Goal: Task Accomplishment & Management: Manage account settings

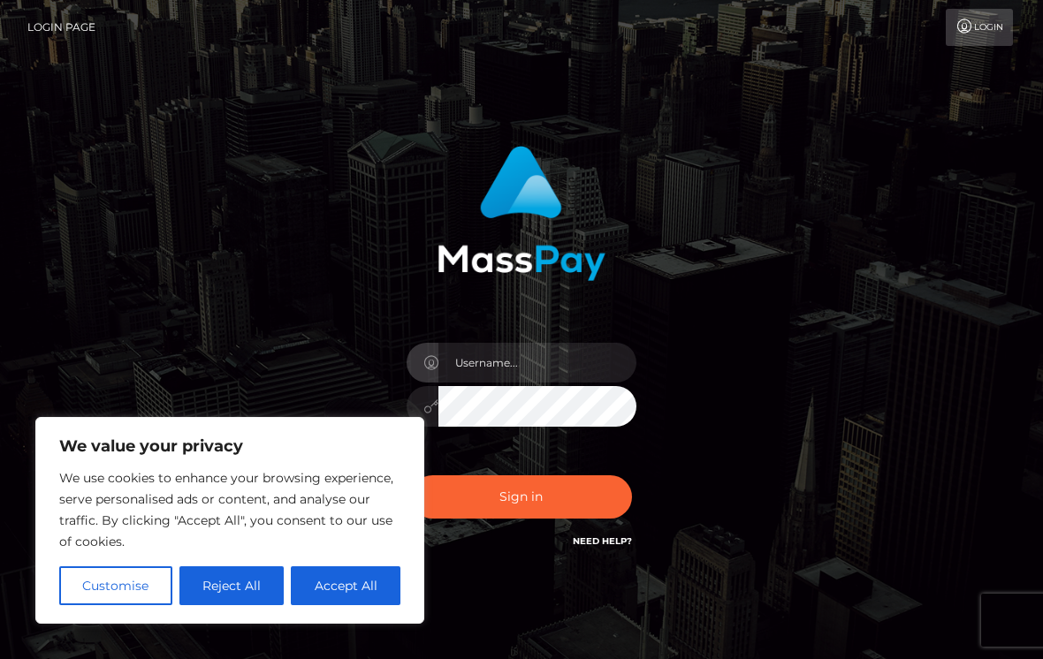
click at [338, 331] on div "Sign in" at bounding box center [522, 349] width 384 height 432
click at [353, 593] on button "Accept All" at bounding box center [346, 585] width 110 height 39
checkbox input "true"
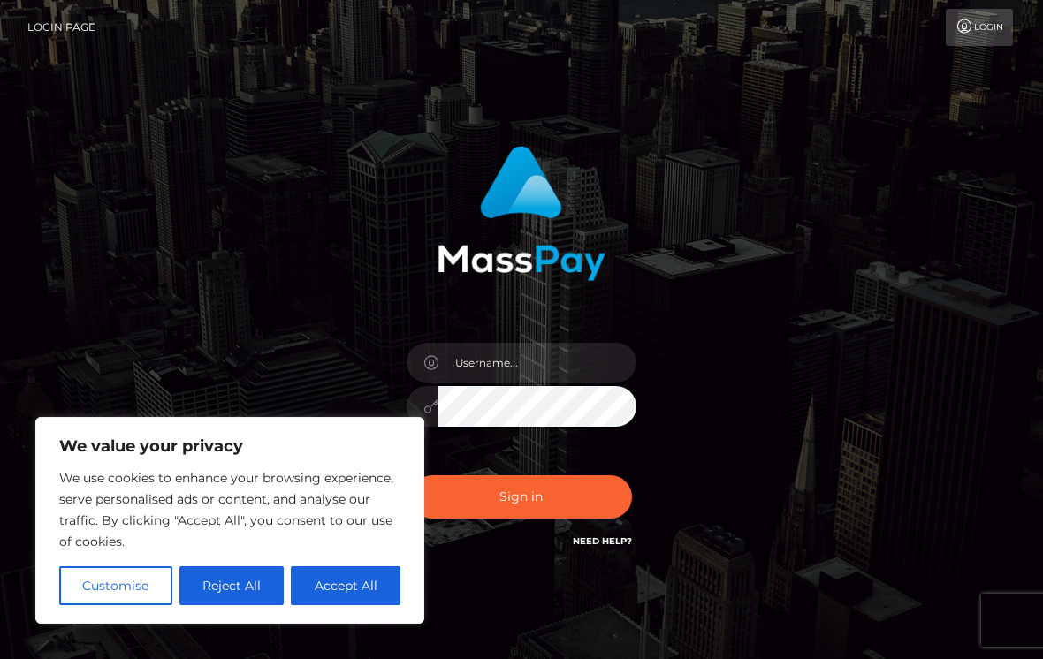
checkbox input "true"
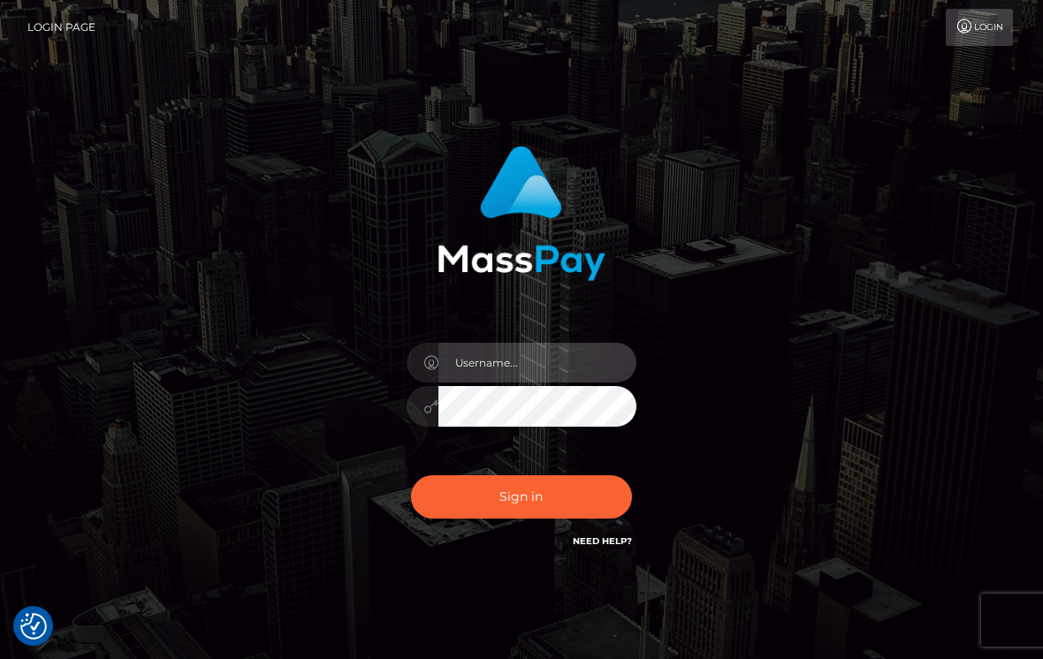
click at [538, 374] on input "text" at bounding box center [537, 363] width 198 height 40
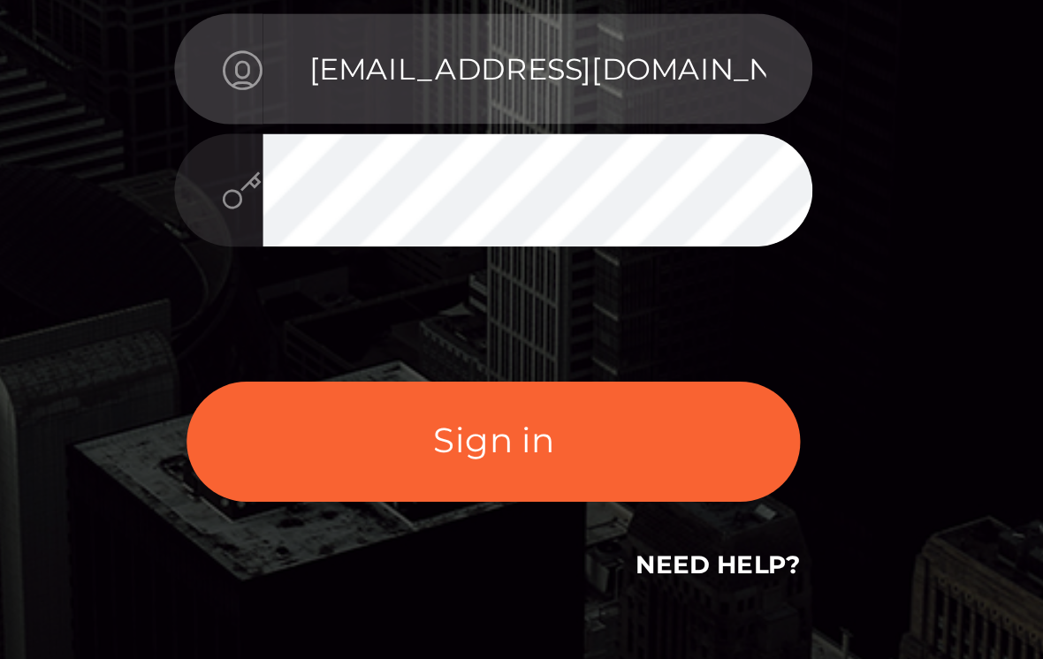
type input "Thisislucyyt@gmail.com"
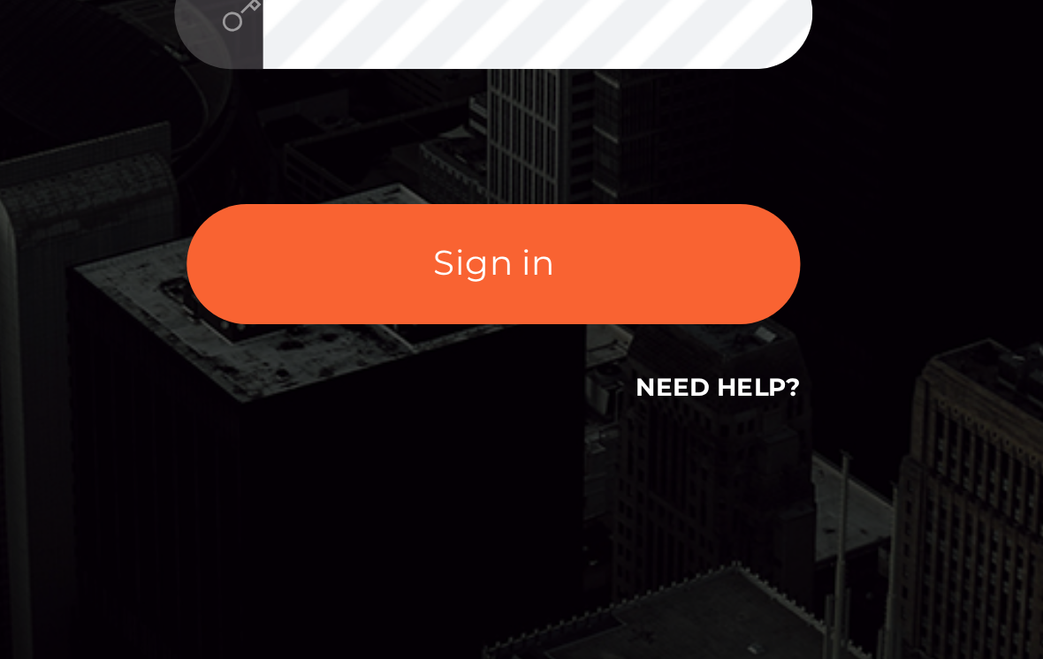
click at [411, 475] on button "Sign in" at bounding box center [521, 496] width 221 height 43
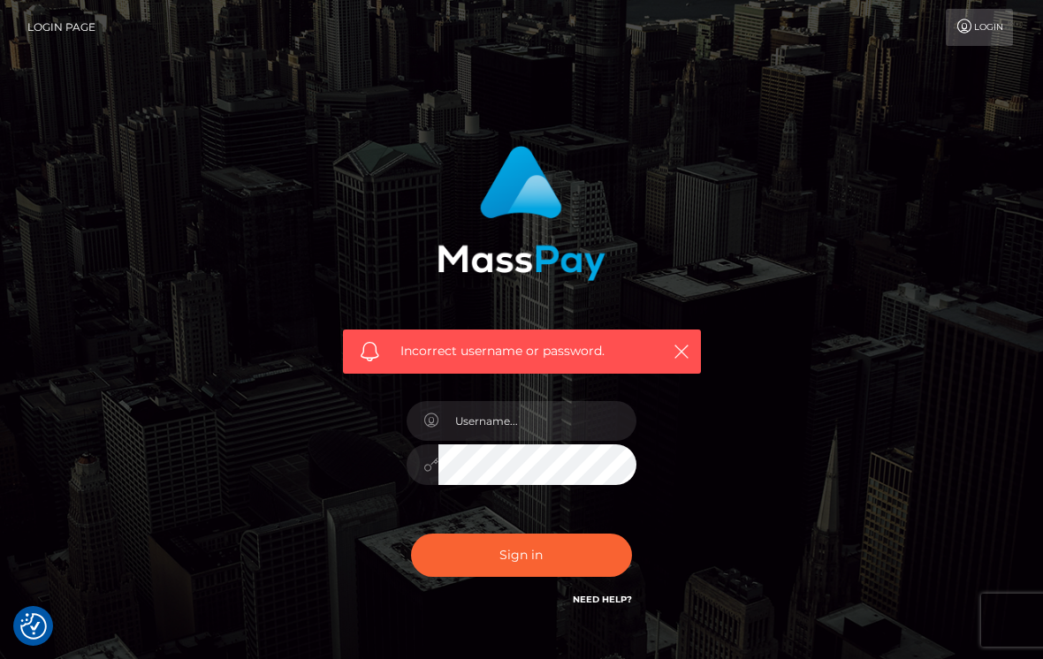
click at [596, 360] on span "Incorrect username or password." at bounding box center [526, 351] width 252 height 19
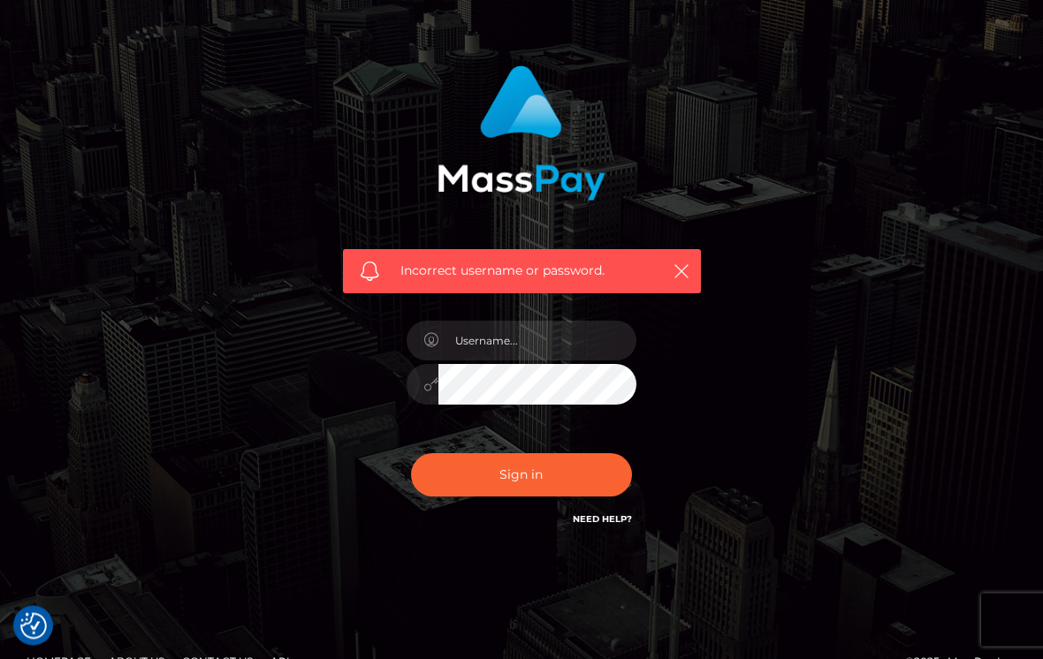
scroll to position [85, 0]
